Goal: Information Seeking & Learning: Learn about a topic

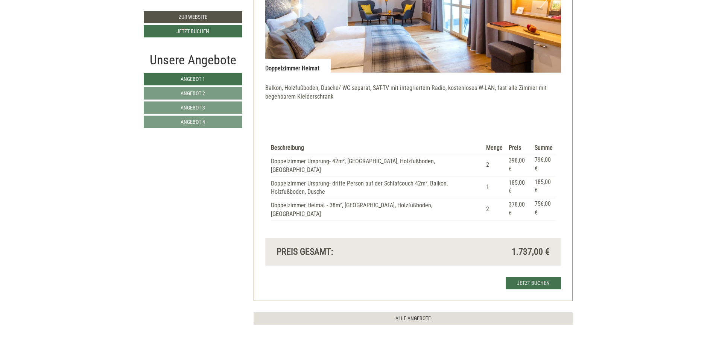
scroll to position [2211, 0]
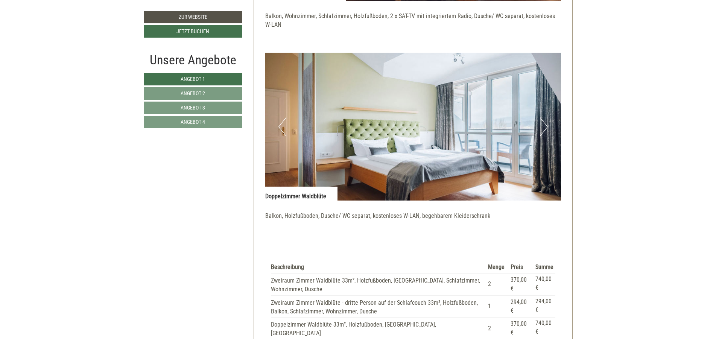
scroll to position [948, 0]
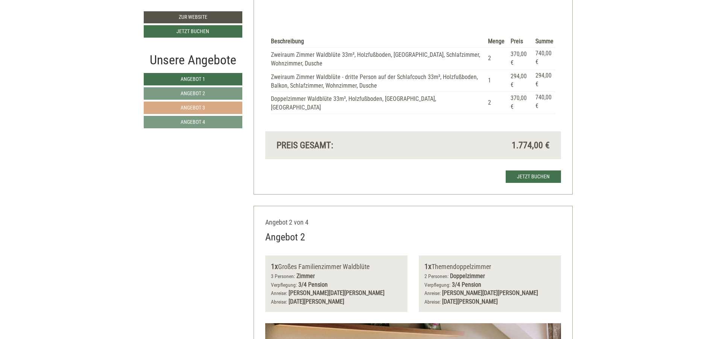
click at [208, 106] on link "Angebot 3" at bounding box center [193, 108] width 99 height 12
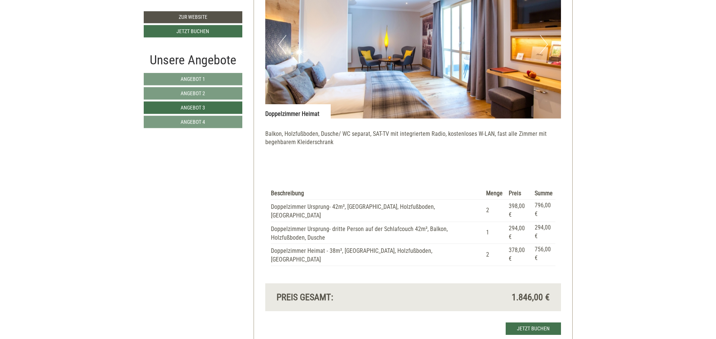
scroll to position [864, 0]
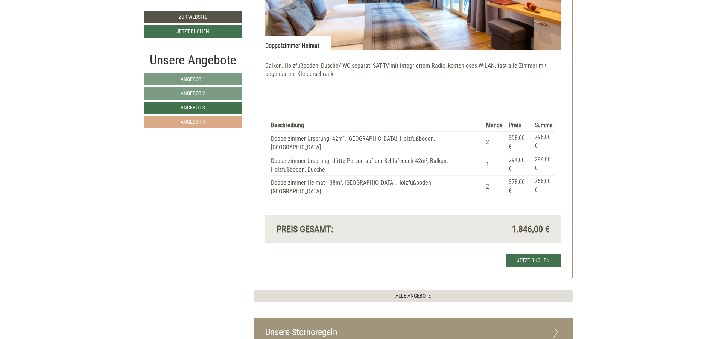
click at [205, 121] on link "Angebot 4" at bounding box center [193, 122] width 99 height 12
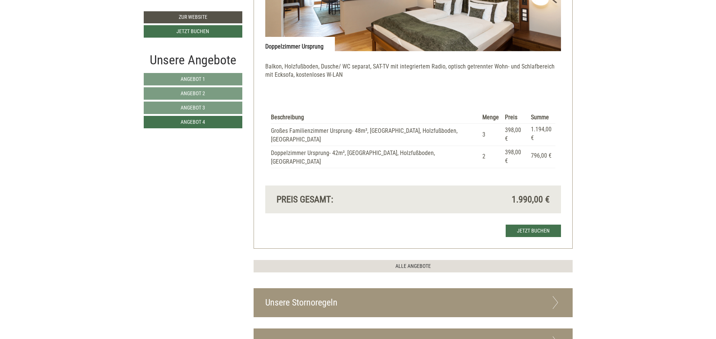
scroll to position [863, 0]
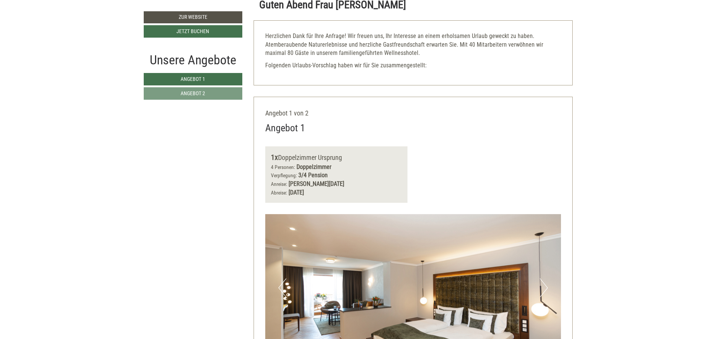
scroll to position [587, 0]
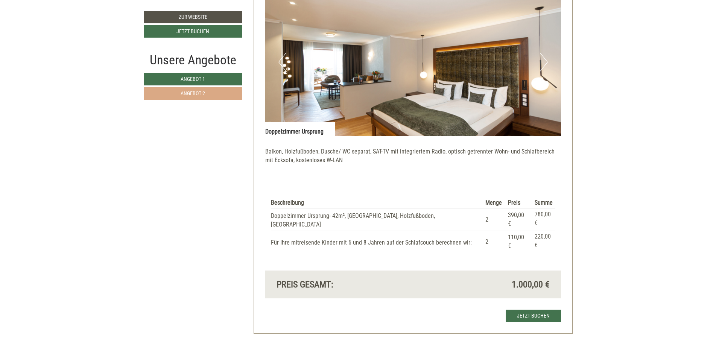
click at [223, 92] on link "Angebot 2" at bounding box center [193, 93] width 99 height 12
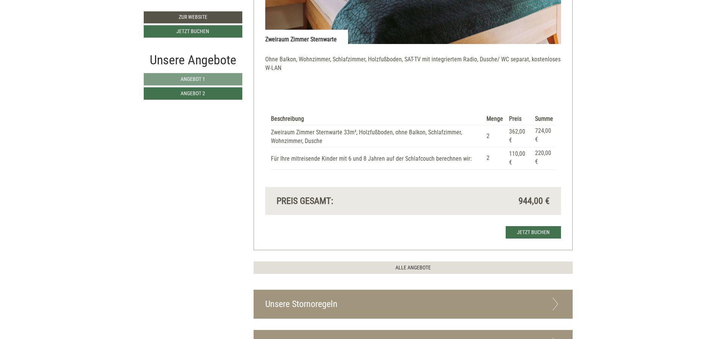
scroll to position [683, 0]
